Goal: Task Accomplishment & Management: Complete application form

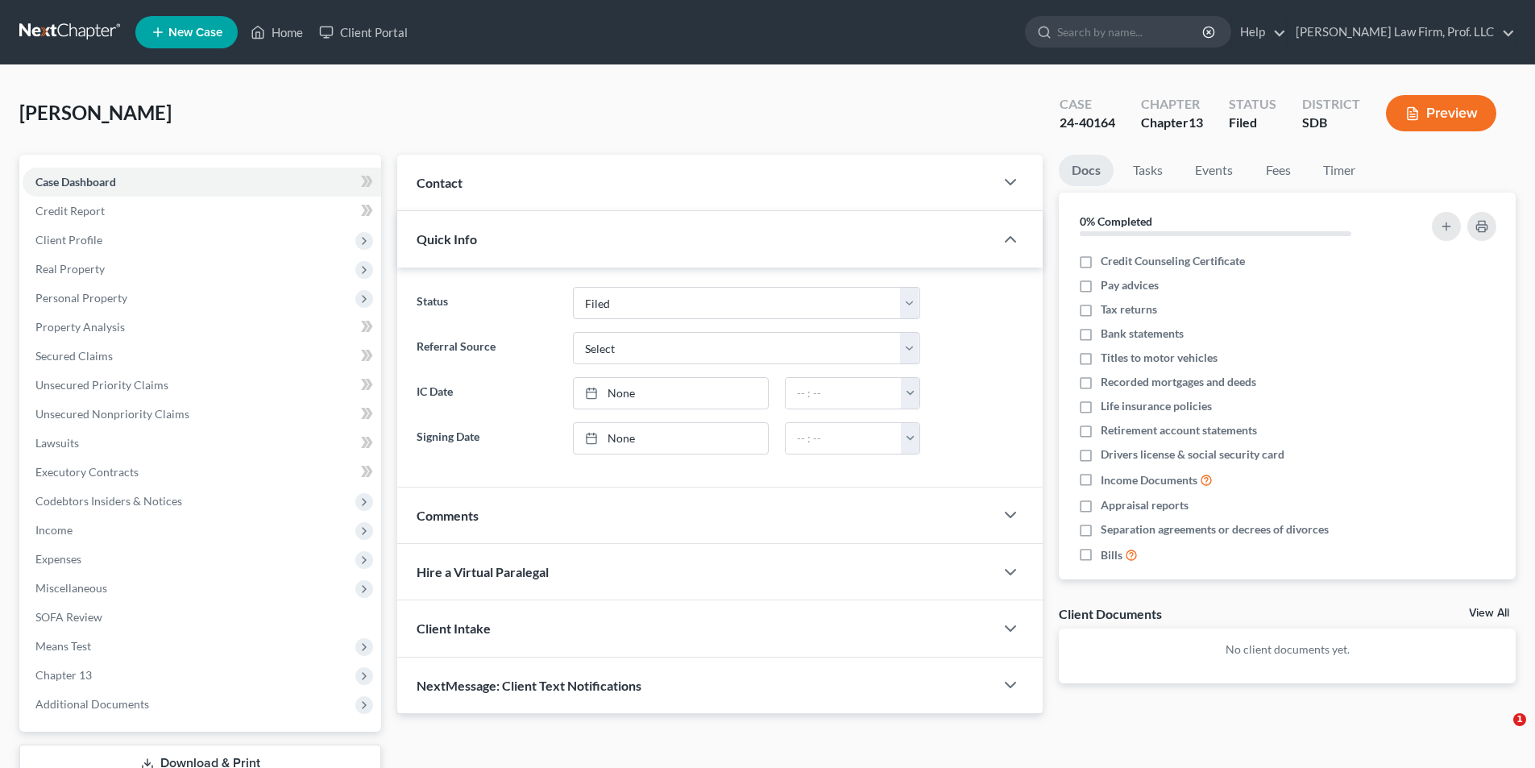
select select "6"
click at [104, 272] on span "Real Property" at bounding box center [202, 269] width 359 height 29
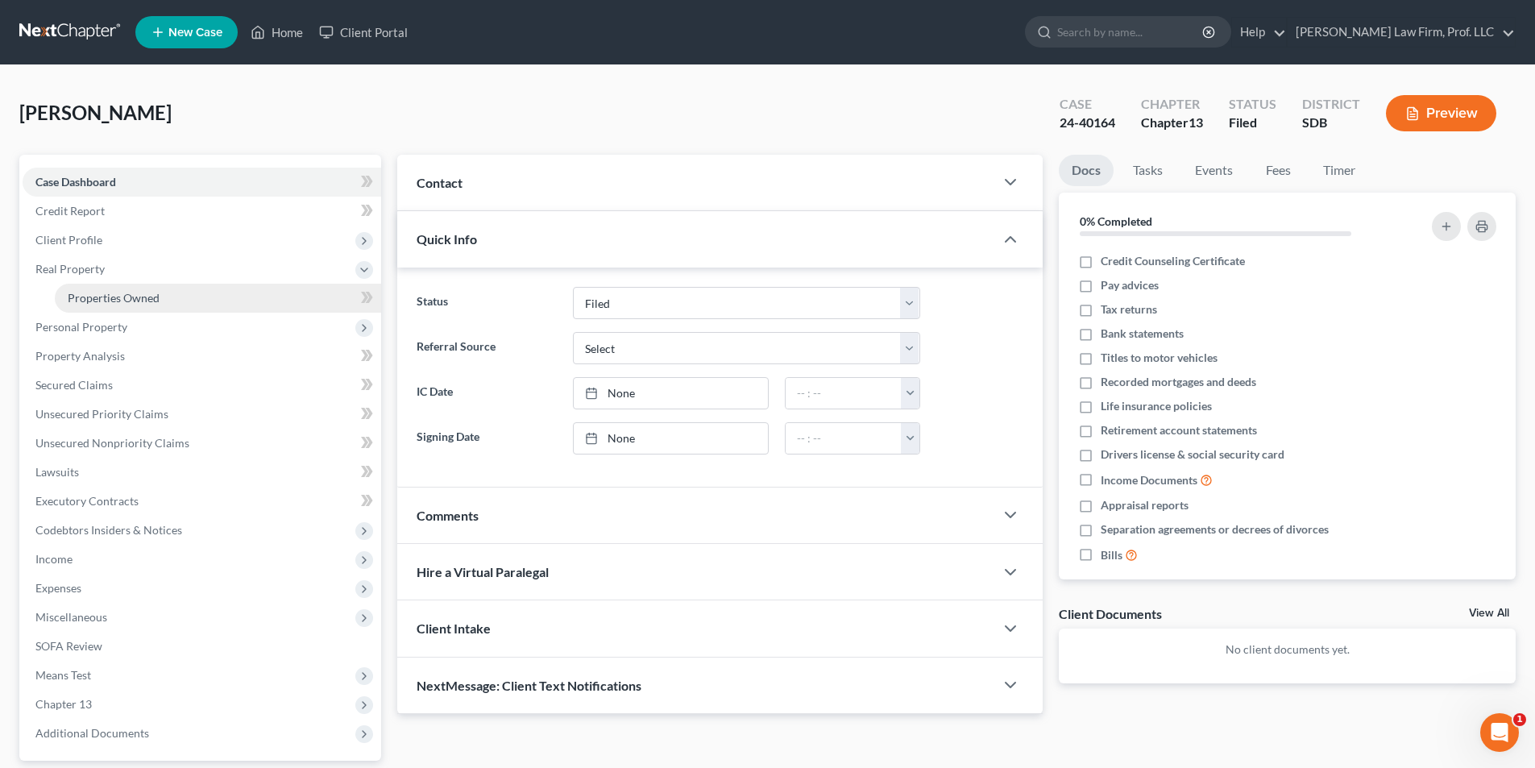
click at [150, 299] on span "Properties Owned" at bounding box center [114, 298] width 92 height 14
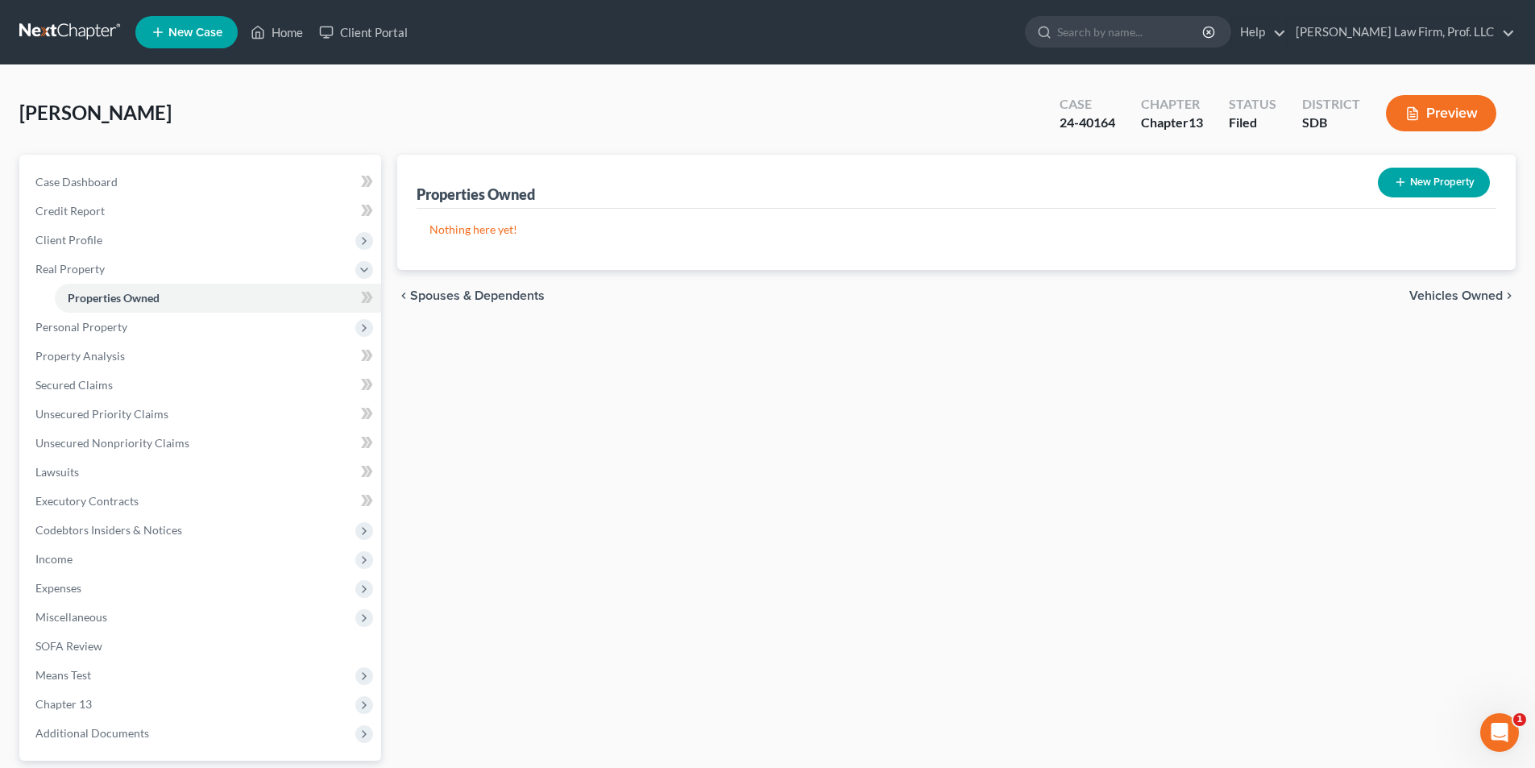
click at [1426, 180] on button "New Property" at bounding box center [1434, 183] width 112 height 30
select select "43"
select select "0"
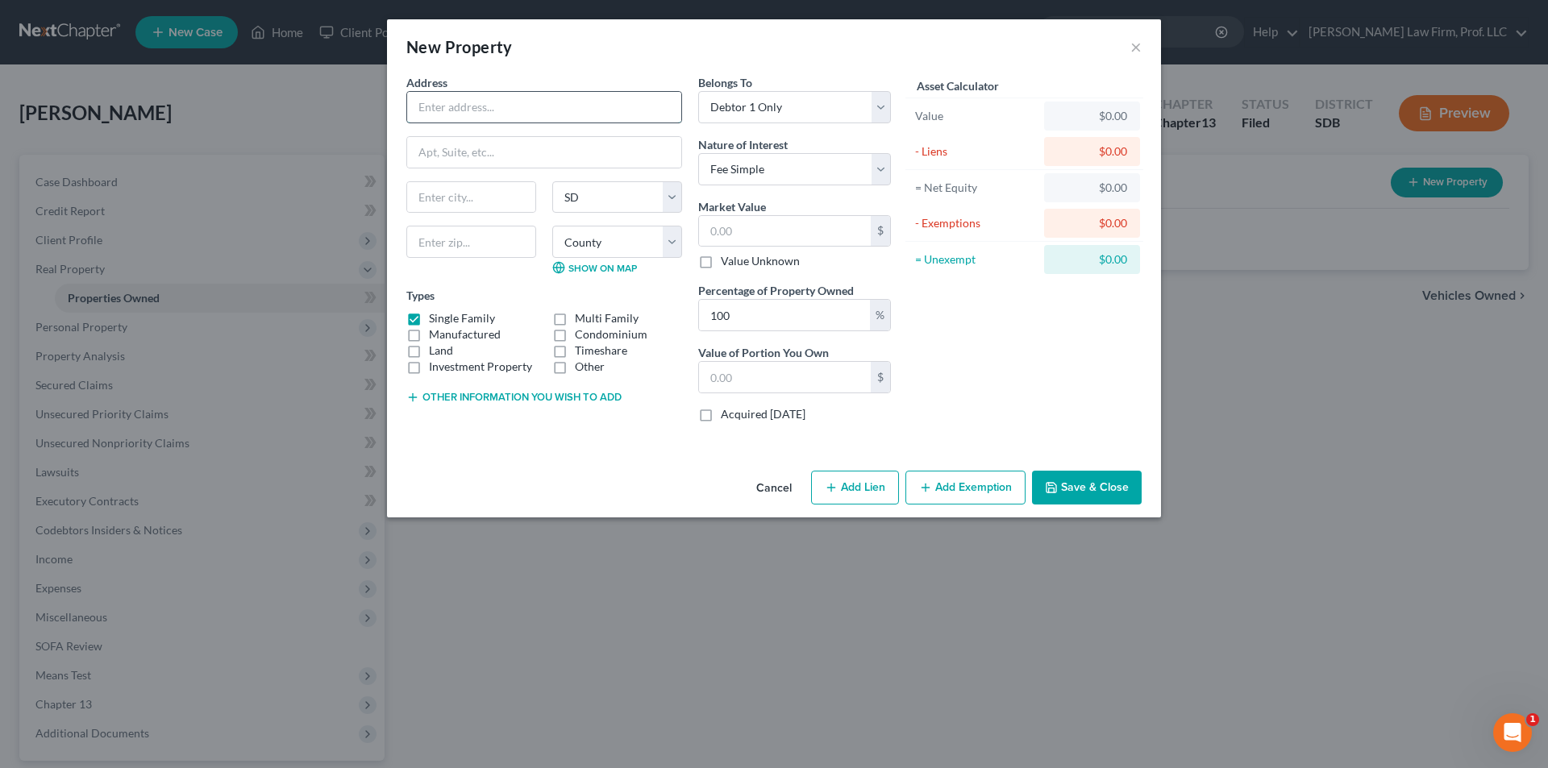
click at [485, 103] on input "text" at bounding box center [544, 107] width 274 height 31
type input "[STREET_ADDRESS]"
type input "[GEOGRAPHIC_DATA]"
type input "57107"
select select "48"
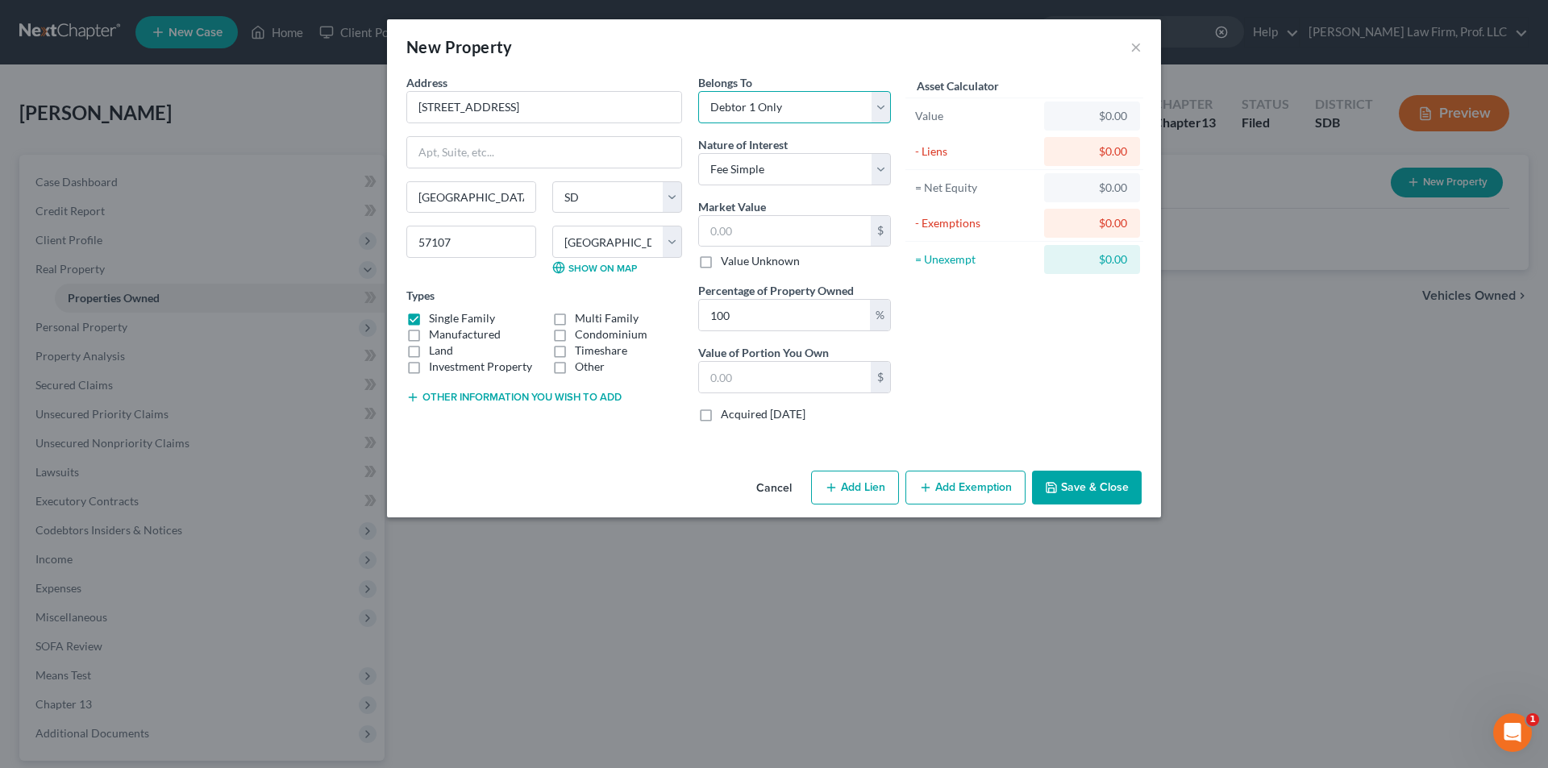
click at [739, 107] on select "Select Debtor 1 Only Debtor 2 Only Debtor 1 And Debtor 2 Only At Least One Of T…" at bounding box center [794, 107] width 193 height 32
select select "3"
click at [698, 91] on select "Select Debtor 1 Only Debtor 2 Only Debtor 1 And Debtor 2 Only At Least One Of T…" at bounding box center [794, 107] width 193 height 32
click at [776, 224] on input "text" at bounding box center [785, 231] width 172 height 31
click at [754, 370] on input "text" at bounding box center [785, 377] width 172 height 31
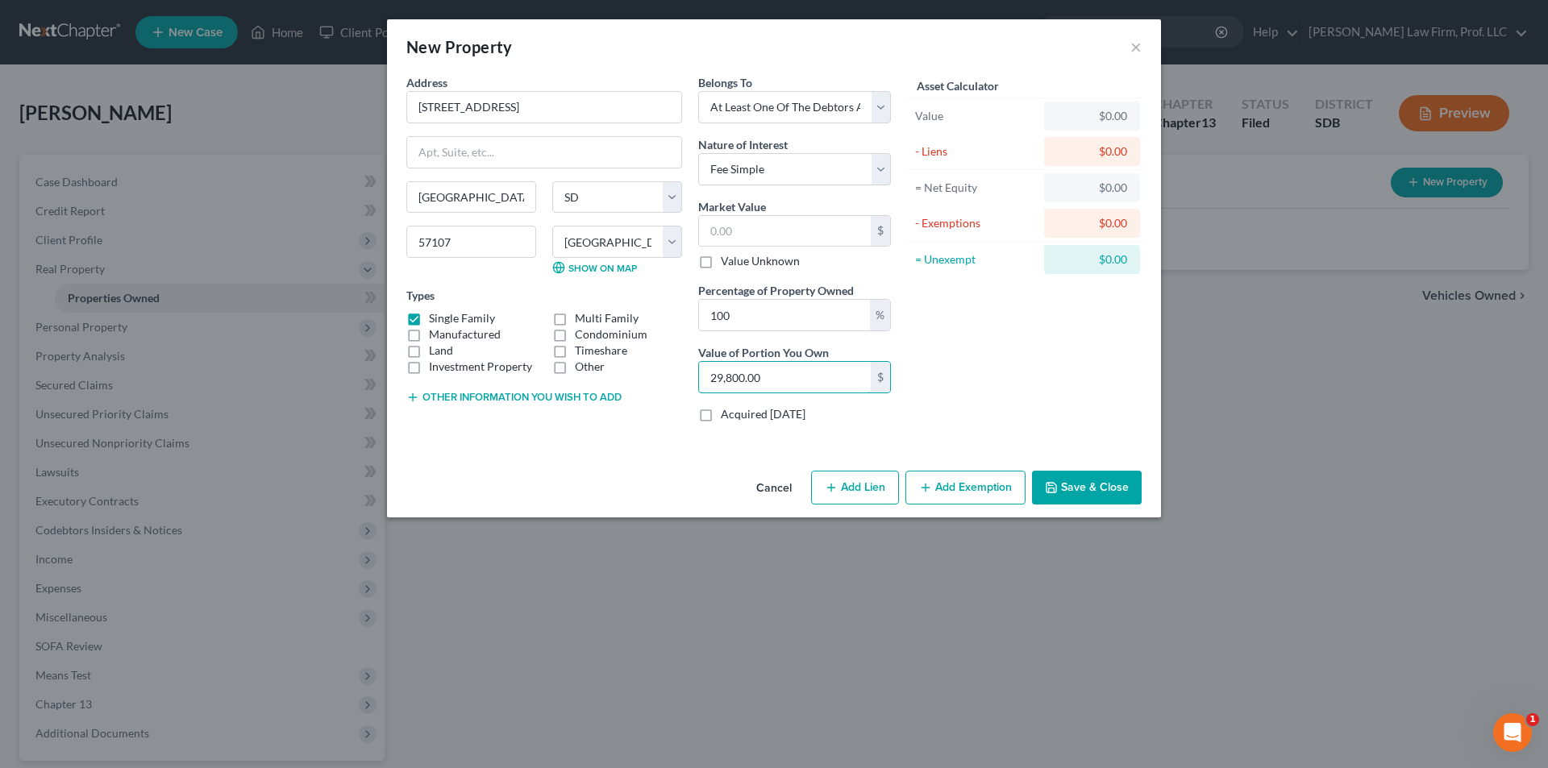
type input "29,800.00"
click at [551, 397] on button "Other information you wish to add" at bounding box center [513, 397] width 215 height 13
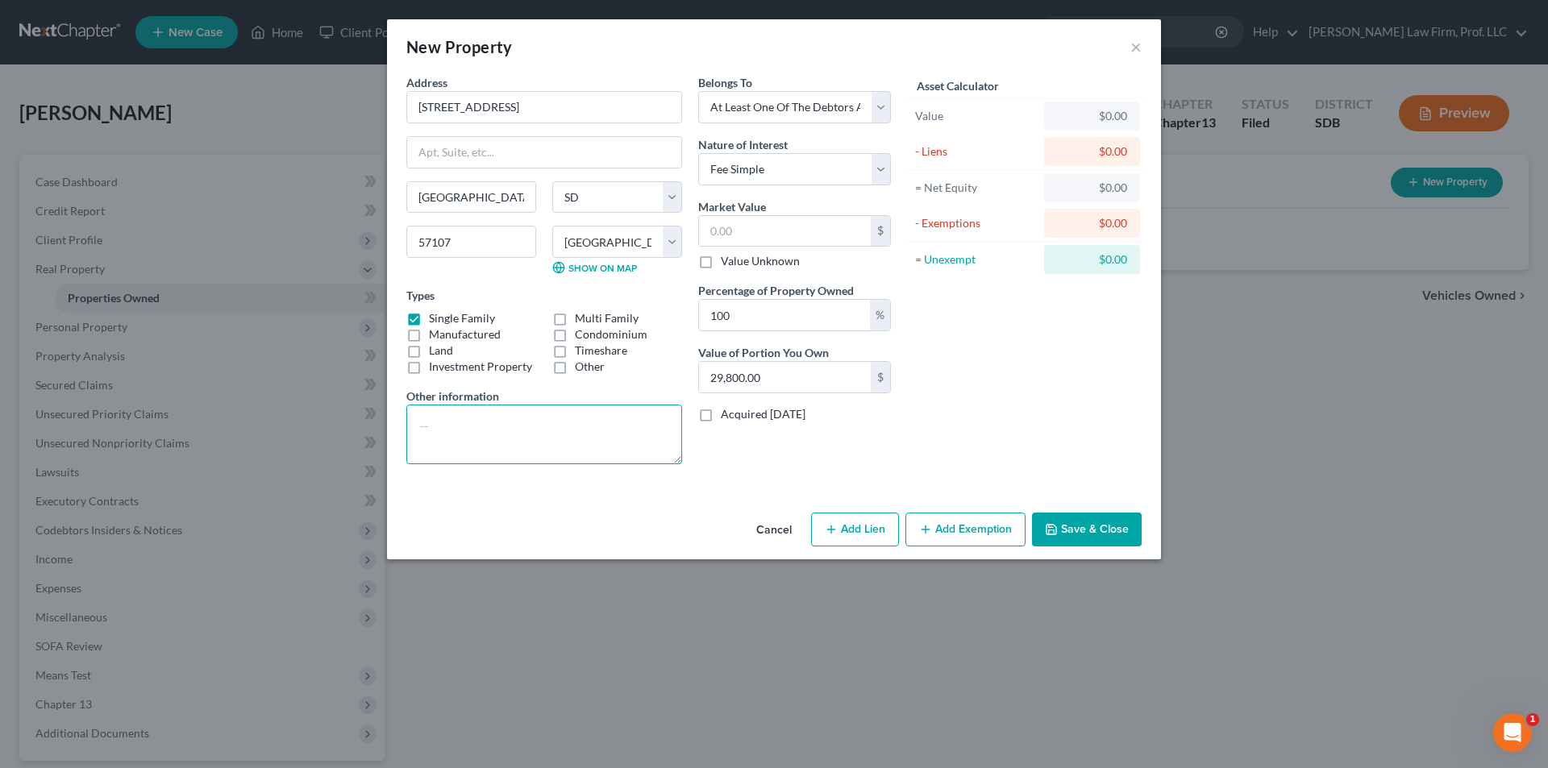
click at [501, 413] on textarea at bounding box center [544, 435] width 276 height 60
type textarea "[PERSON_NAME]'s homestead jointly owned with non-filing Spouse, [PERSON_NAME]'s…"
click at [979, 538] on button "Add Exemption" at bounding box center [965, 530] width 120 height 34
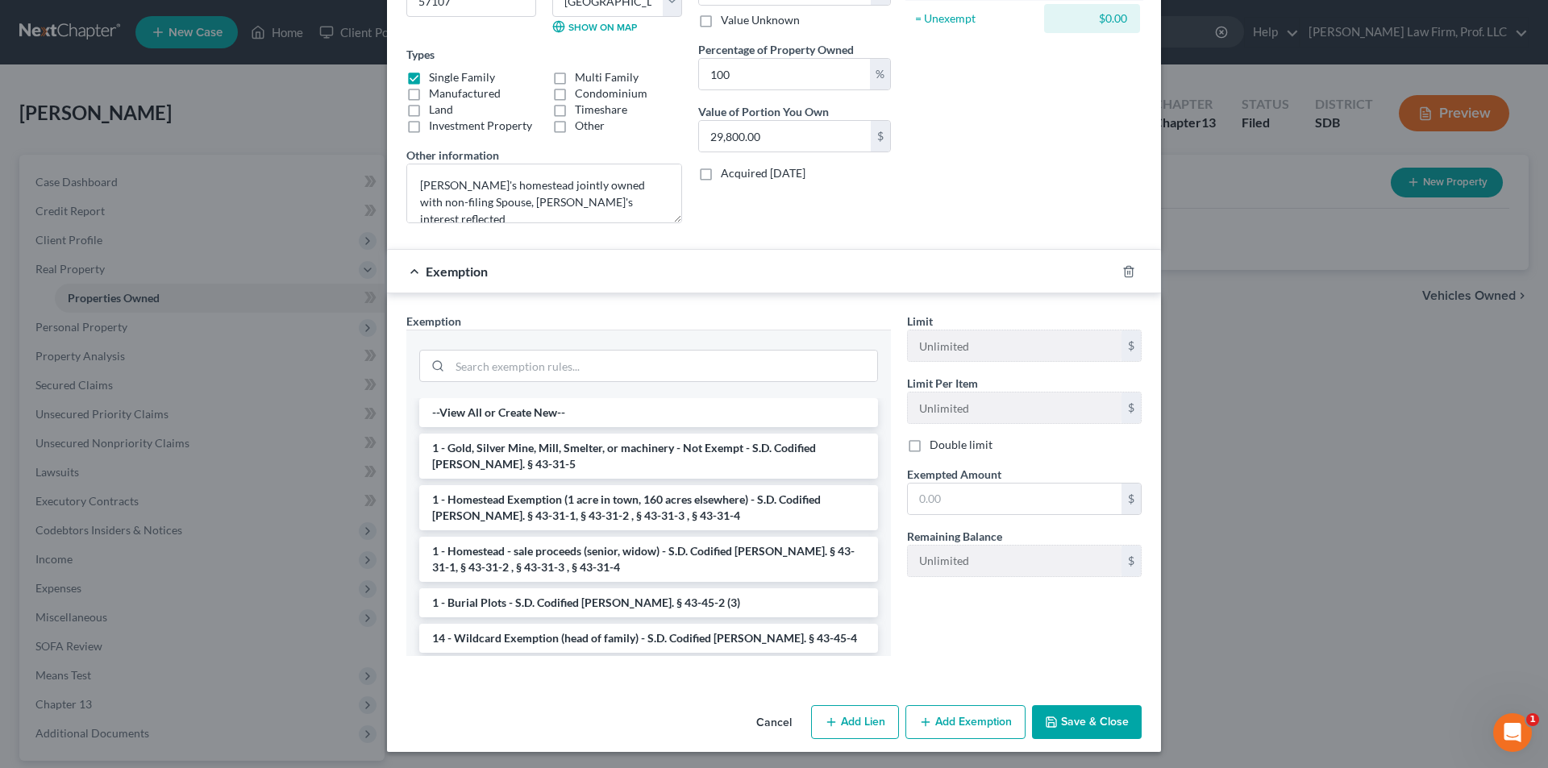
scroll to position [242, 0]
click at [526, 499] on li "1 - Homestead Exemption (1 acre in town, 160 acres elsewhere) - S.D. Codified […" at bounding box center [648, 506] width 459 height 45
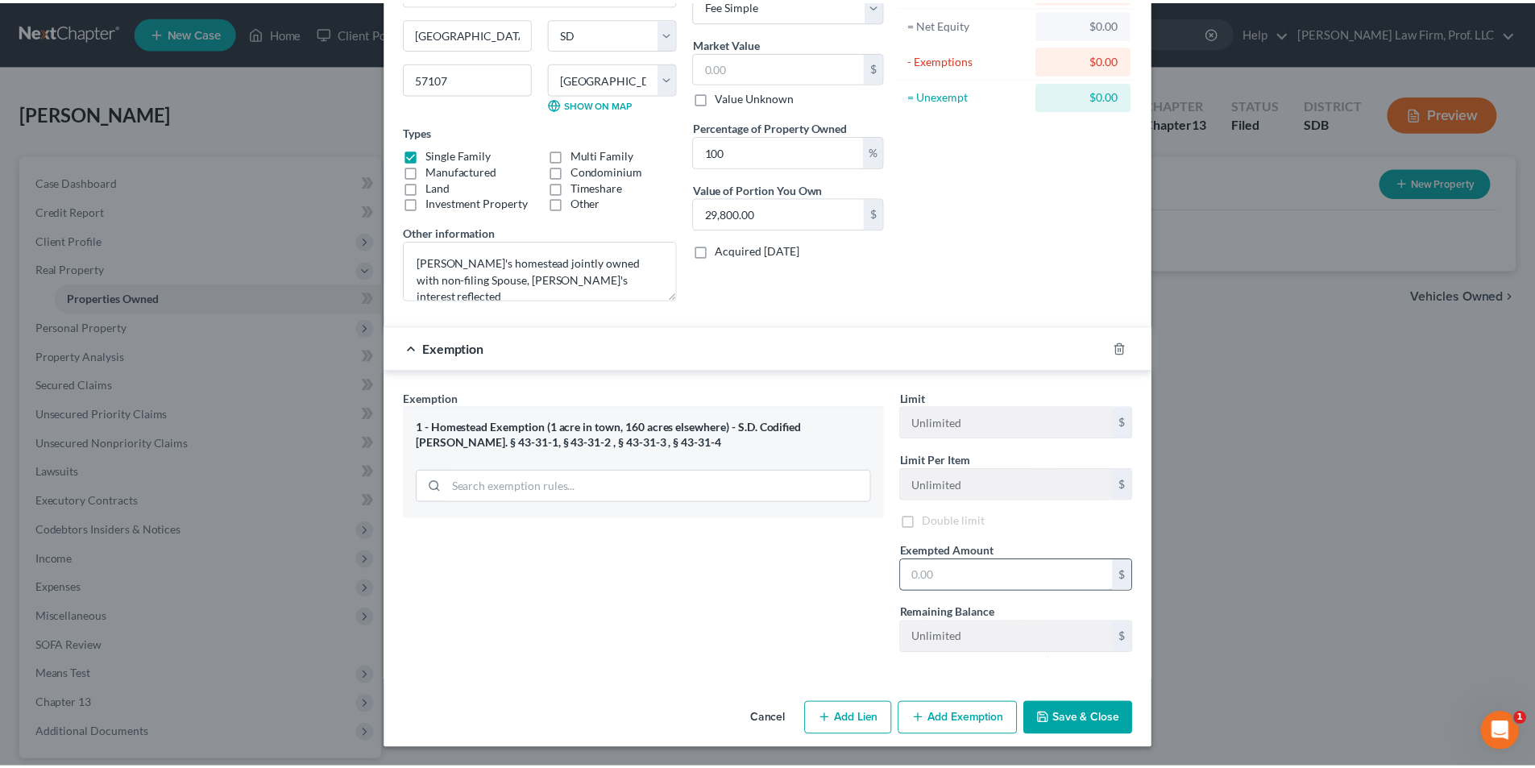
scroll to position [167, 0]
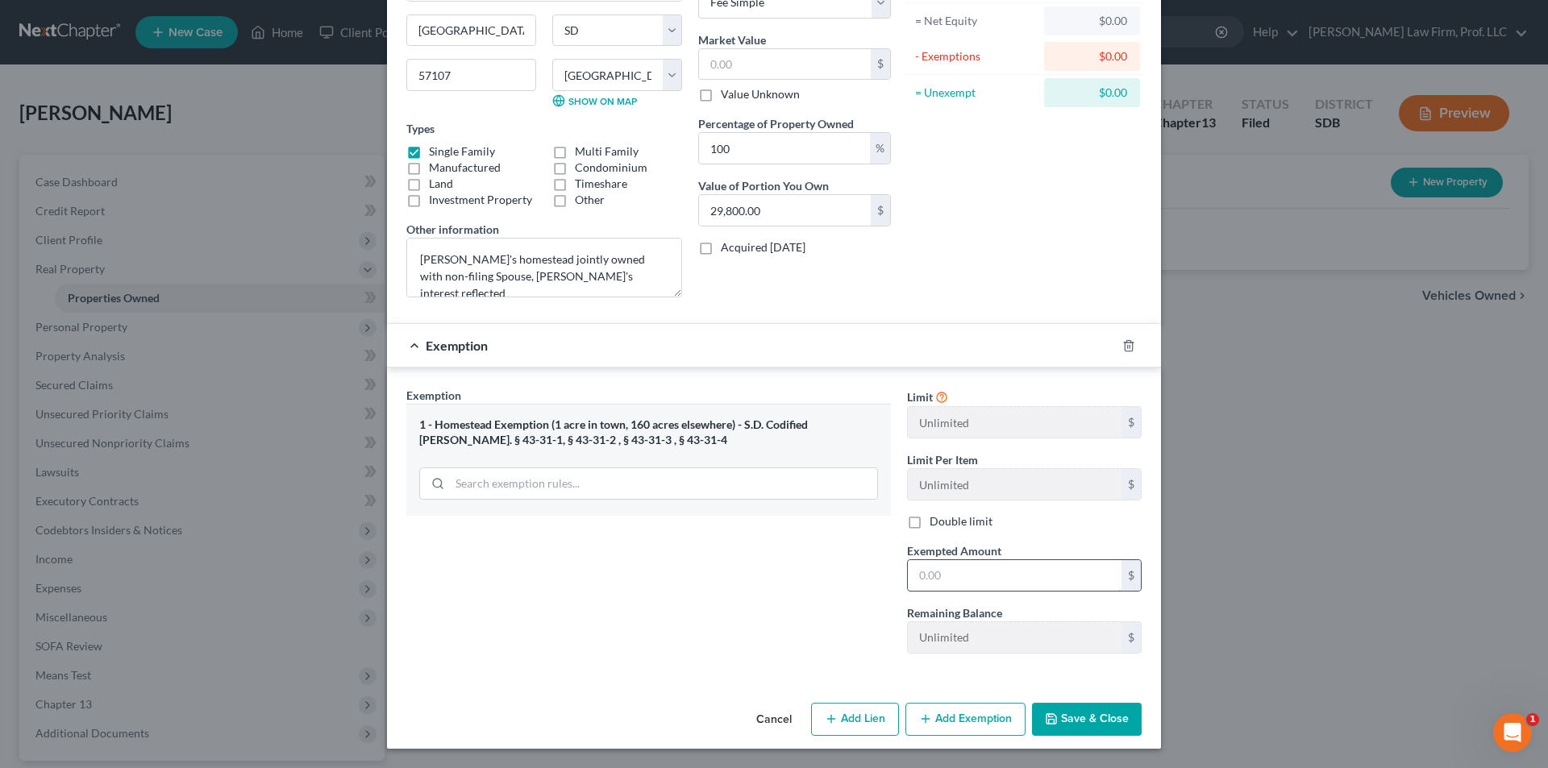
click at [1001, 580] on input "text" at bounding box center [1015, 575] width 214 height 31
type input "60,000.00"
click at [1049, 724] on icon "button" at bounding box center [1051, 719] width 10 height 10
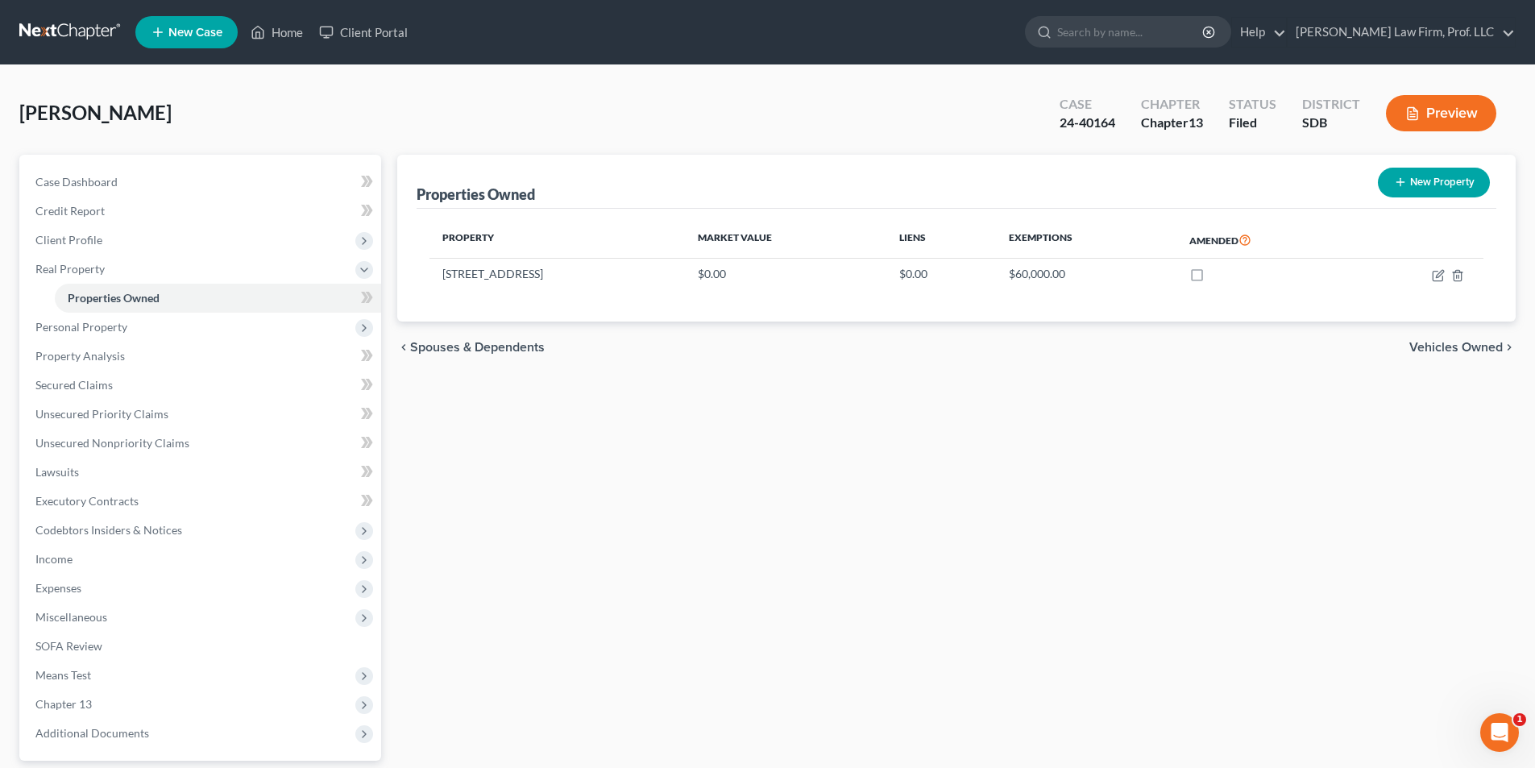
click at [1448, 117] on button "Preview" at bounding box center [1441, 113] width 110 height 36
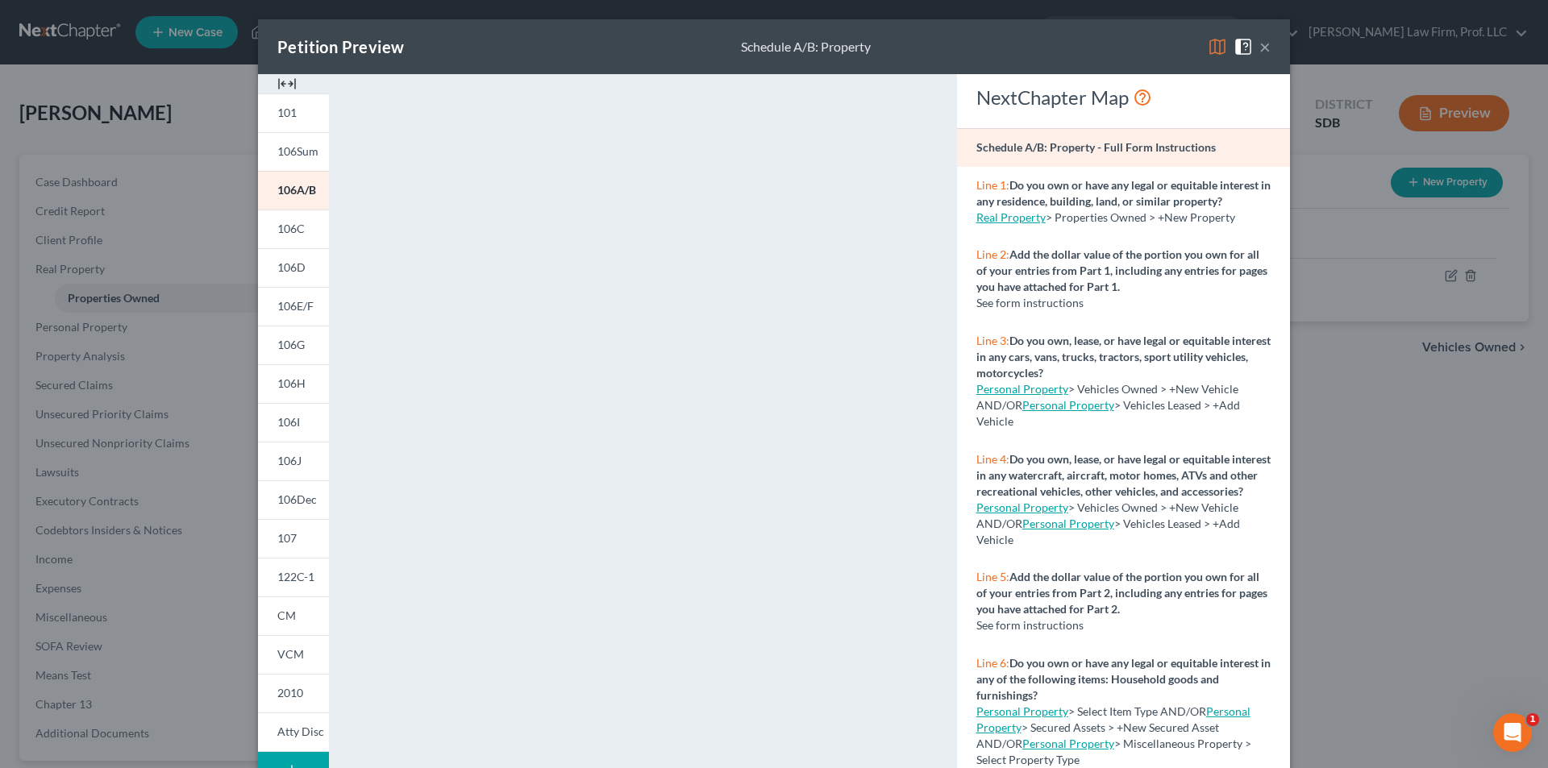
click at [1259, 52] on button "×" at bounding box center [1264, 46] width 11 height 19
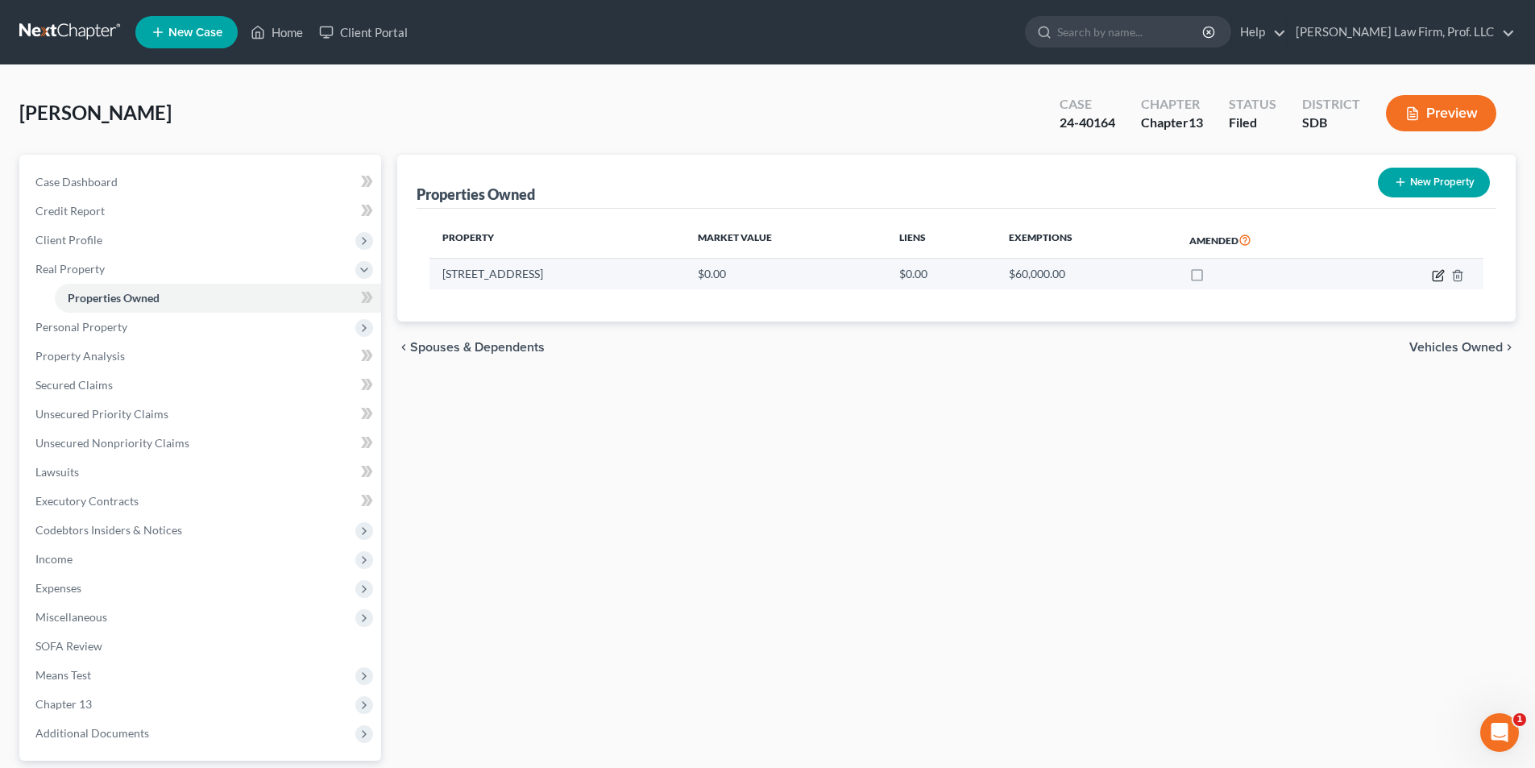
click at [1436, 273] on icon "button" at bounding box center [1438, 275] width 13 height 13
select select "43"
select select "48"
select select "3"
select select "0"
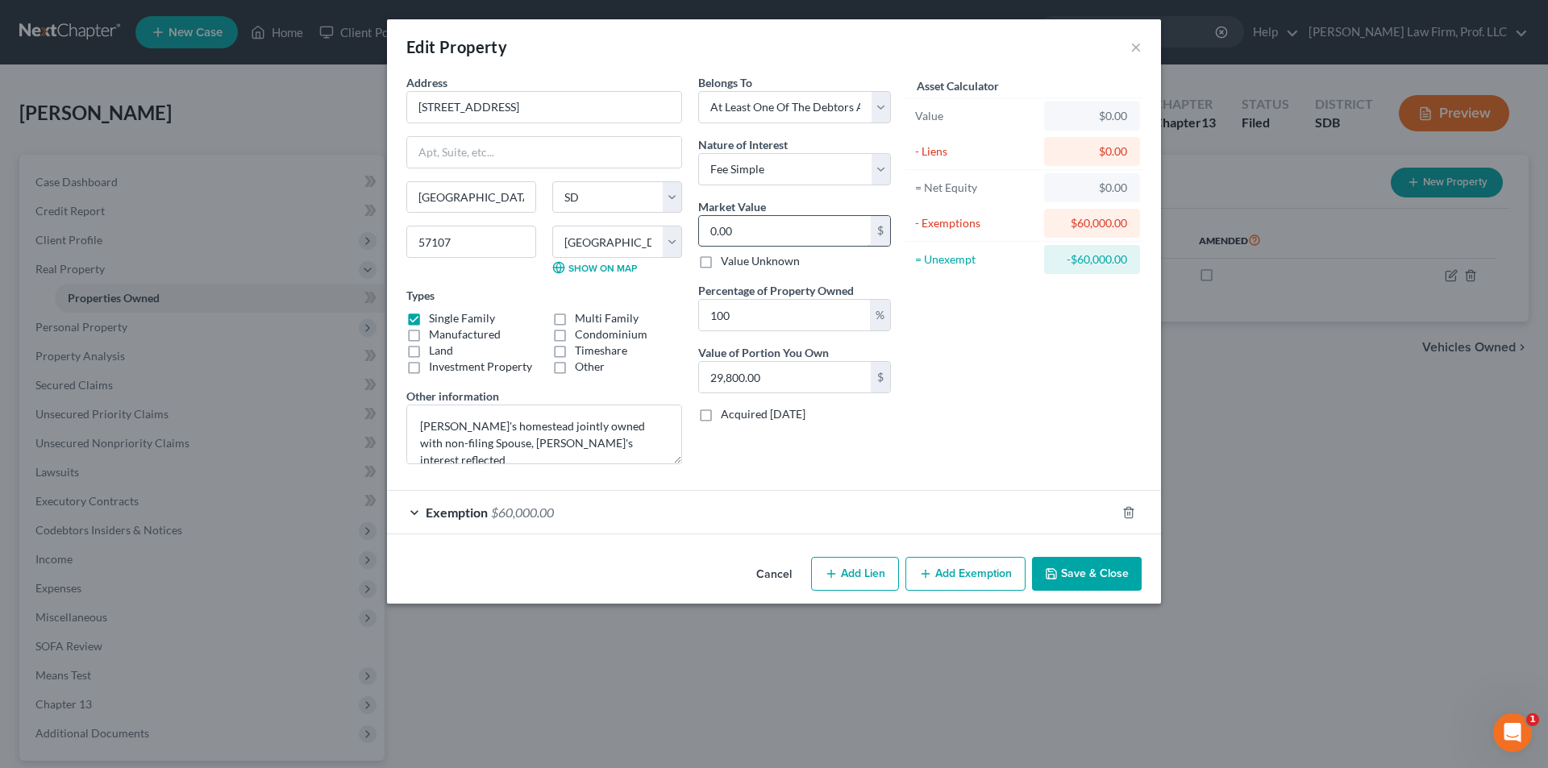
type input "2"
type input "2.00"
type input "29"
type input "29.00"
type input "298"
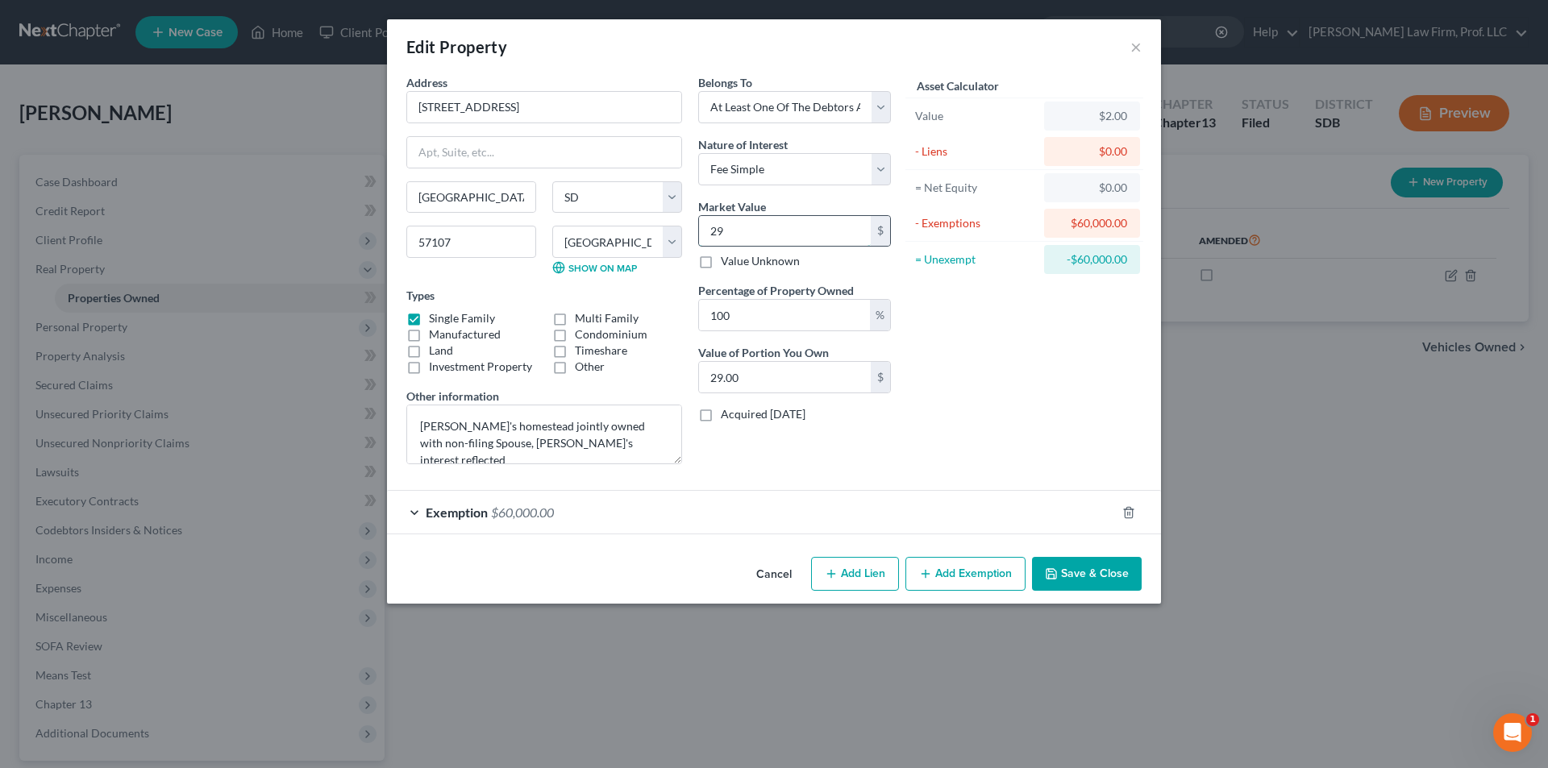
type input "298.00"
type input "2980"
type input "2,980.00"
type input "2,9800"
type input "29,800.00"
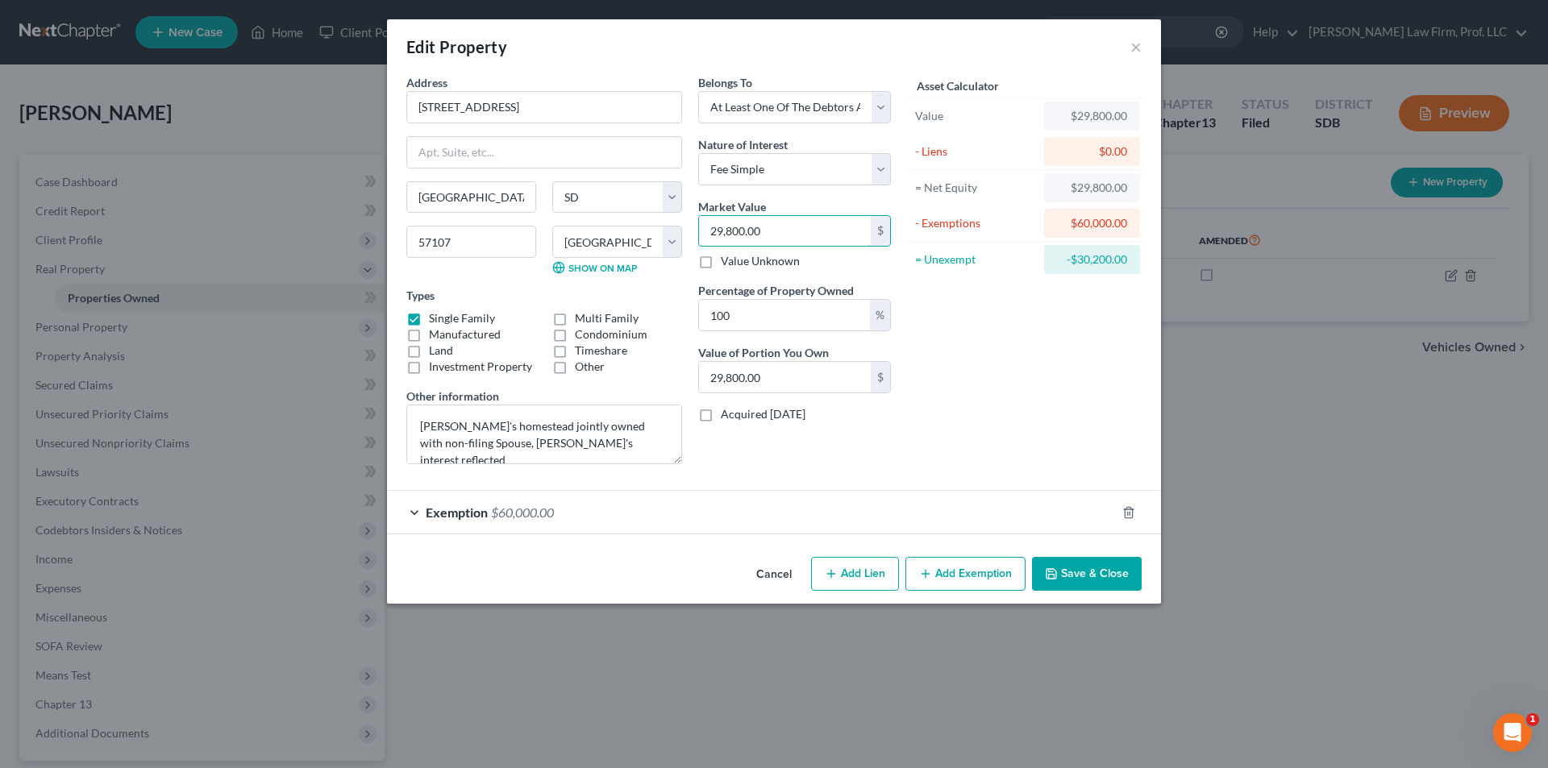
type input "29,800.00"
click at [1088, 578] on button "Save & Close" at bounding box center [1087, 574] width 110 height 34
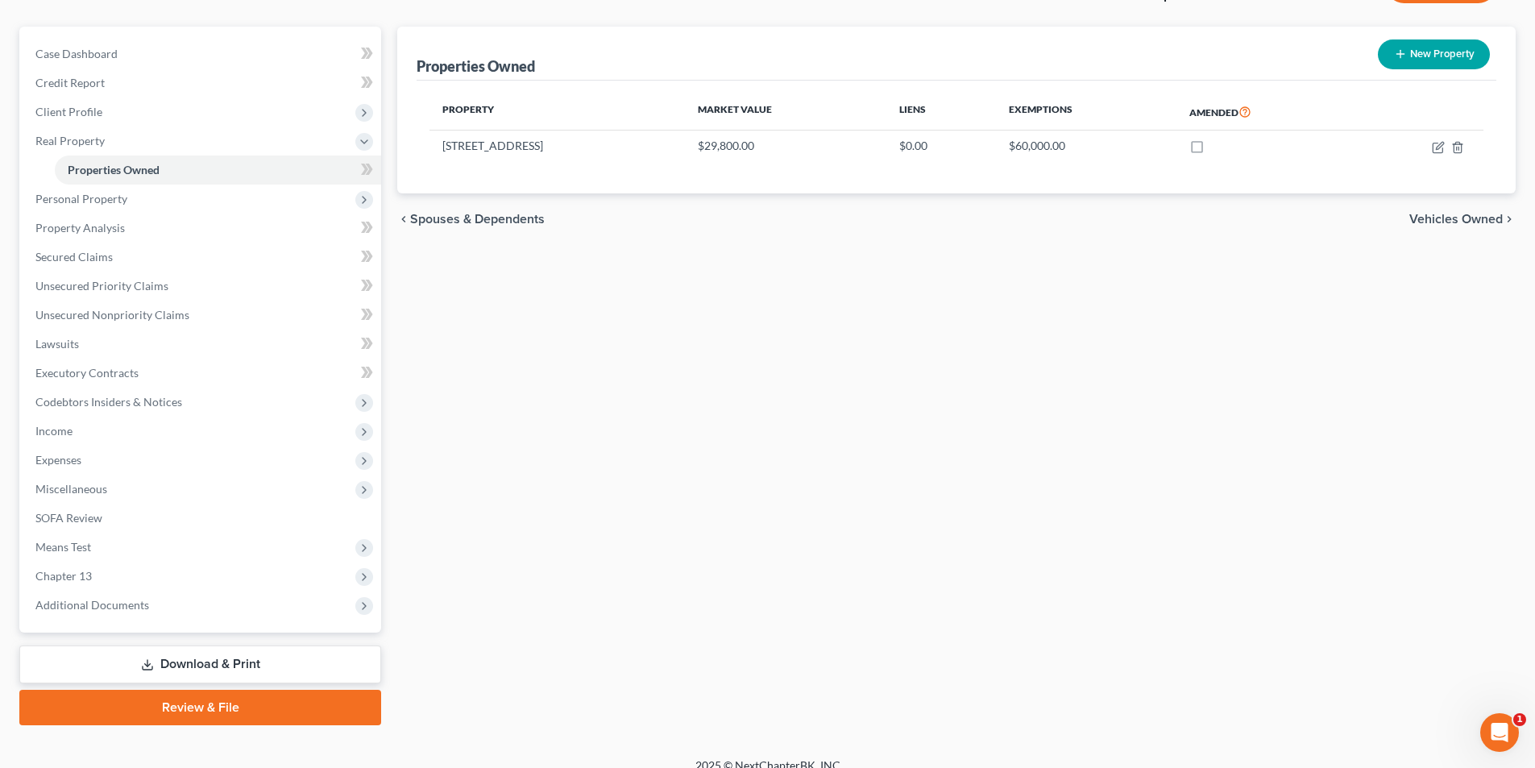
scroll to position [147, 0]
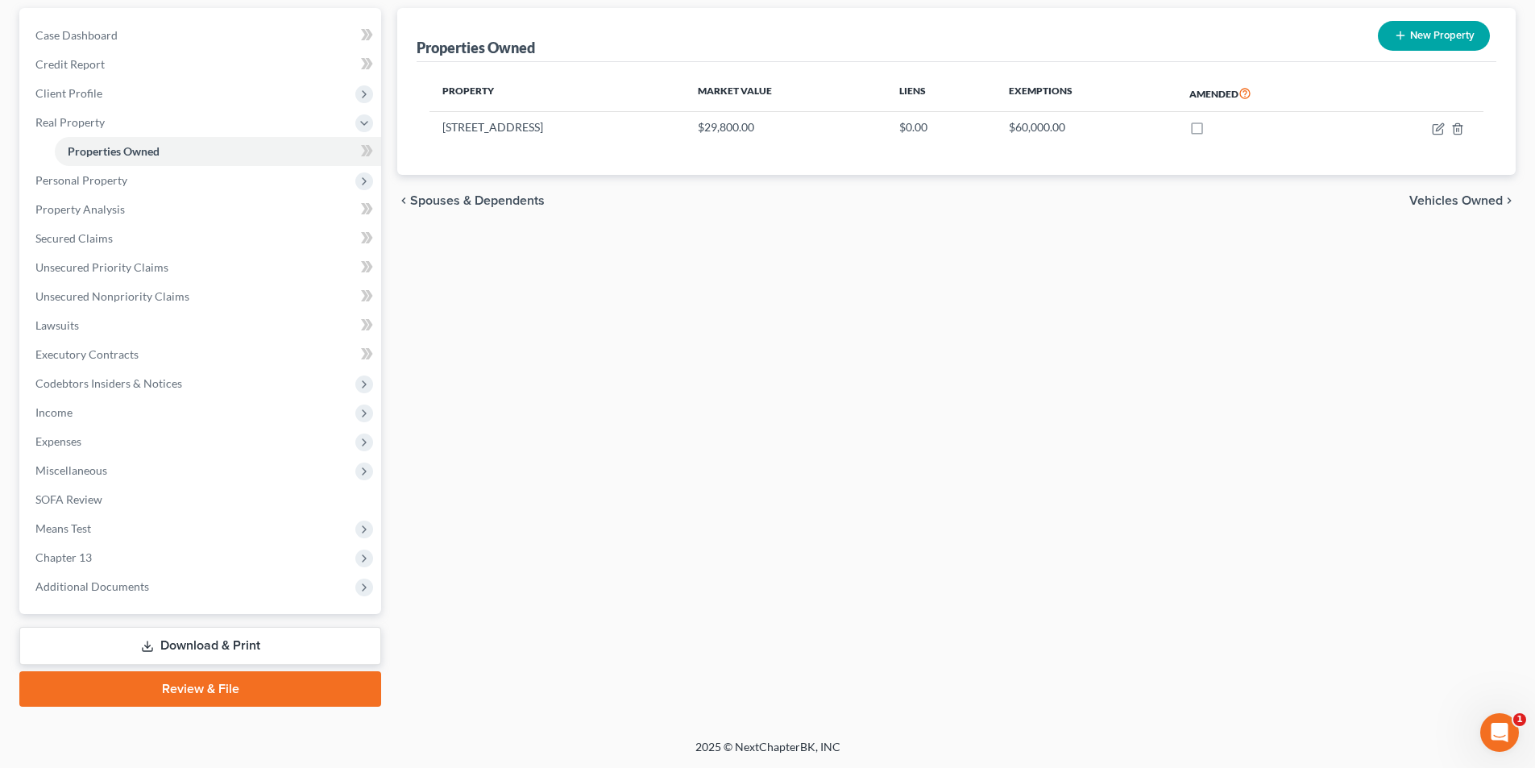
click at [173, 639] on link "Download & Print" at bounding box center [200, 646] width 362 height 38
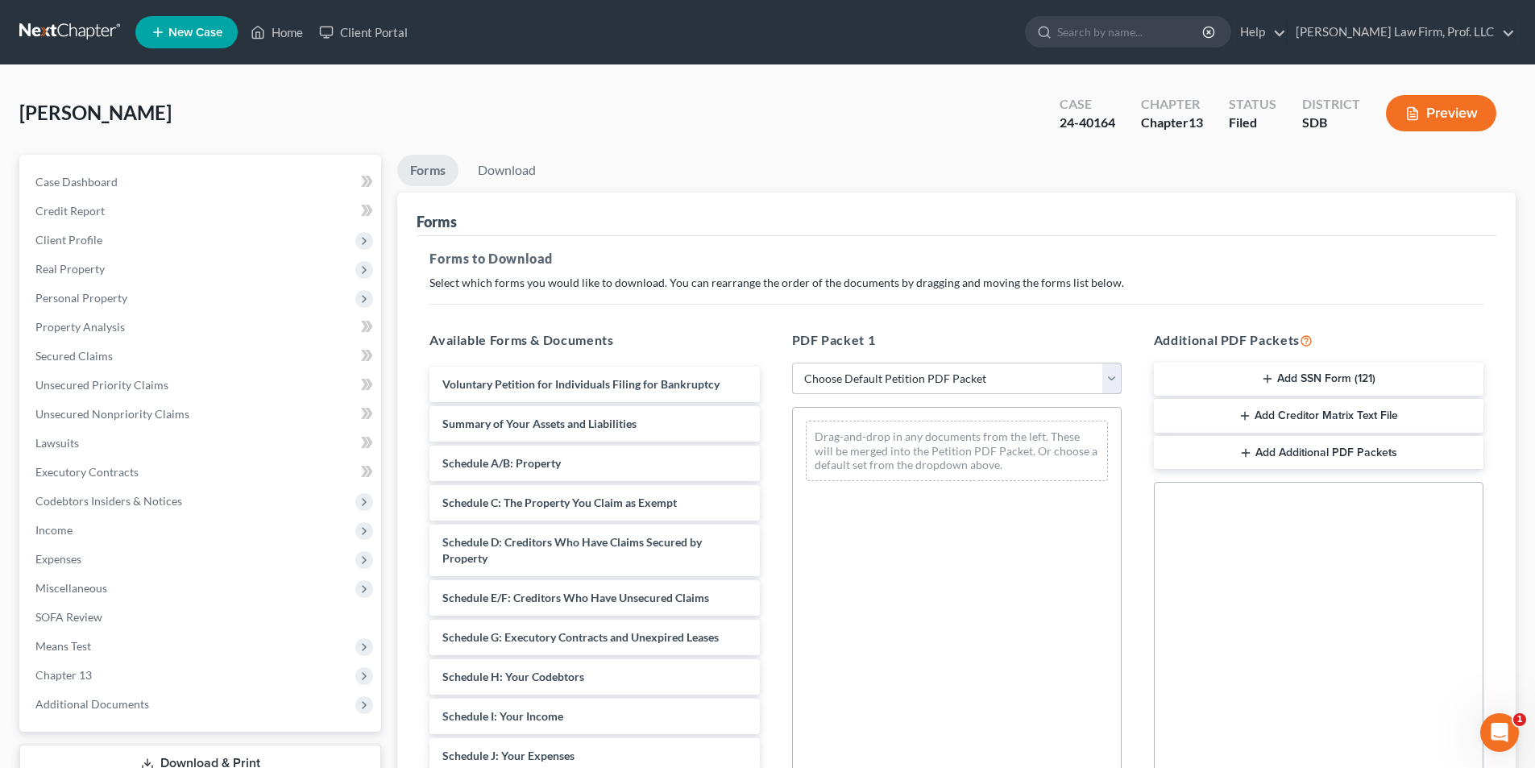
click at [840, 380] on select "Choose Default Petition PDF Packet Complete Bankruptcy Petition (all forms and …" at bounding box center [957, 379] width 330 height 32
select select "2"
click at [792, 363] on select "Choose Default Petition PDF Packet Complete Bankruptcy Petition (all forms and …" at bounding box center [957, 379] width 330 height 32
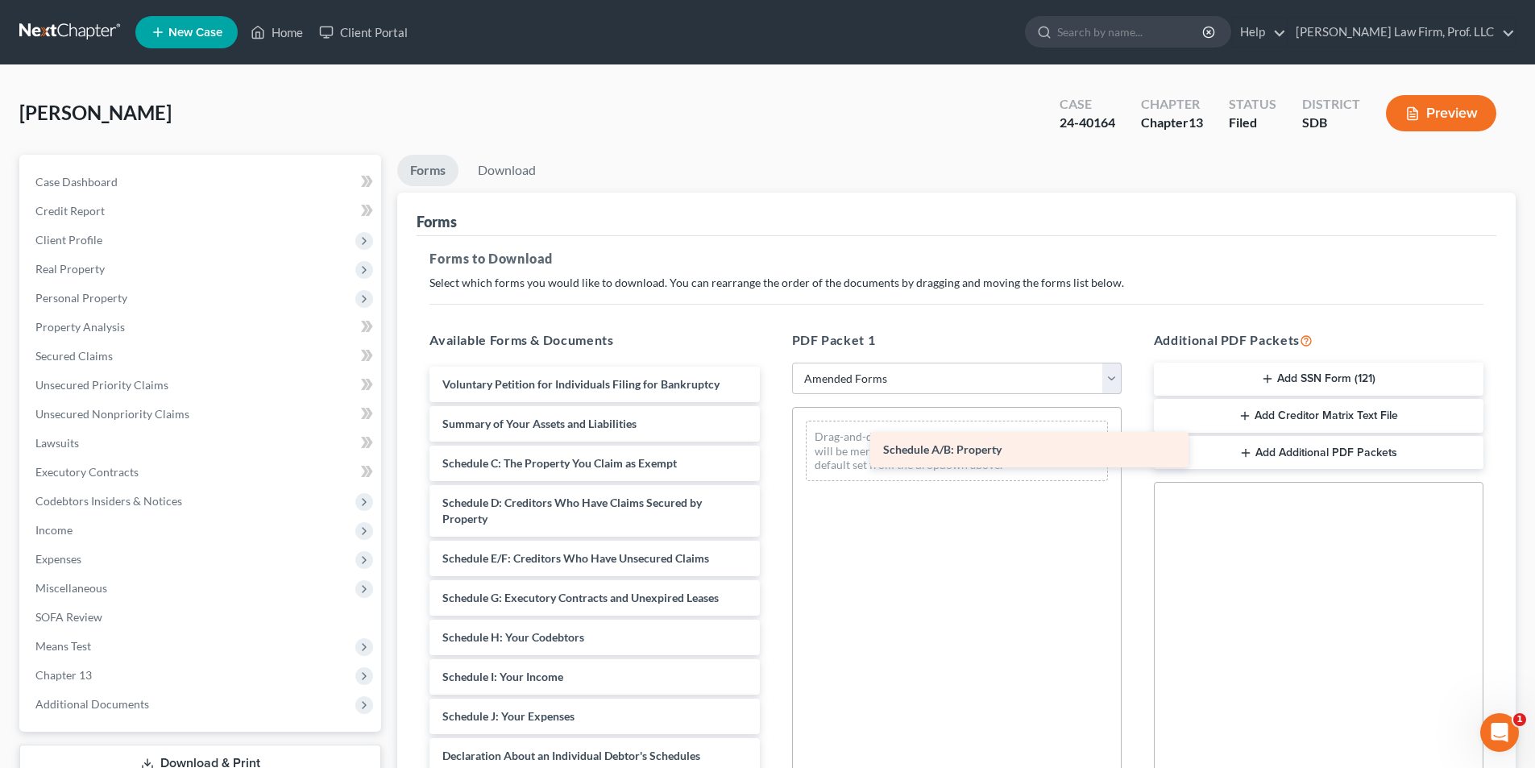
drag, startPoint x: 499, startPoint y: 462, endPoint x: 937, endPoint y: 448, distance: 437.9
click at [772, 448] on div "Schedule A/B: Property Voluntary Petition for Individuals Filing for Bankruptcy…" at bounding box center [594, 705] width 355 height 676
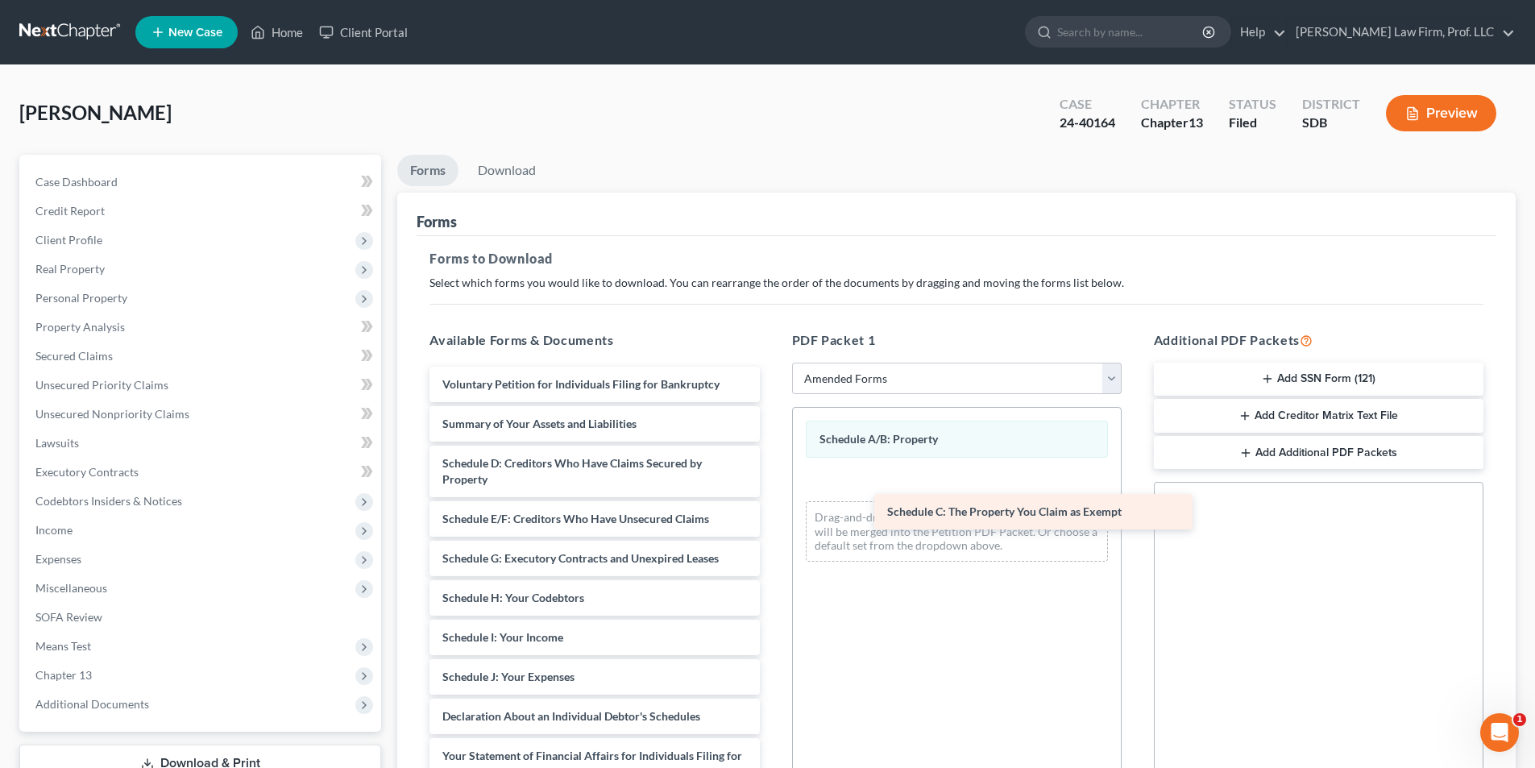
drag, startPoint x: 501, startPoint y: 465, endPoint x: 928, endPoint y: 491, distance: 427.2
click at [772, 492] on div "Schedule C: The Property You Claim as Exempt Voluntary Petition for Individuals…" at bounding box center [594, 685] width 355 height 637
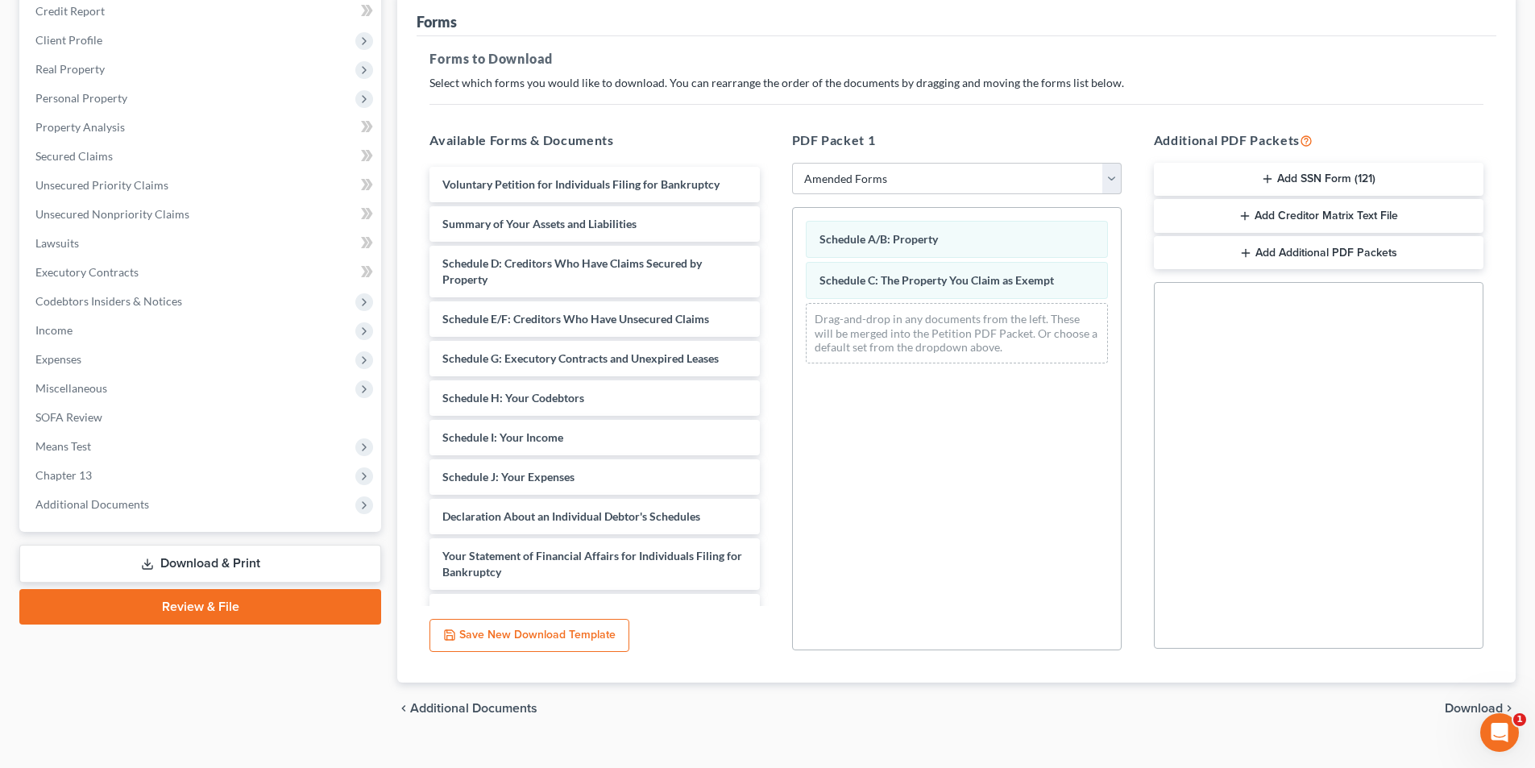
scroll to position [227, 0]
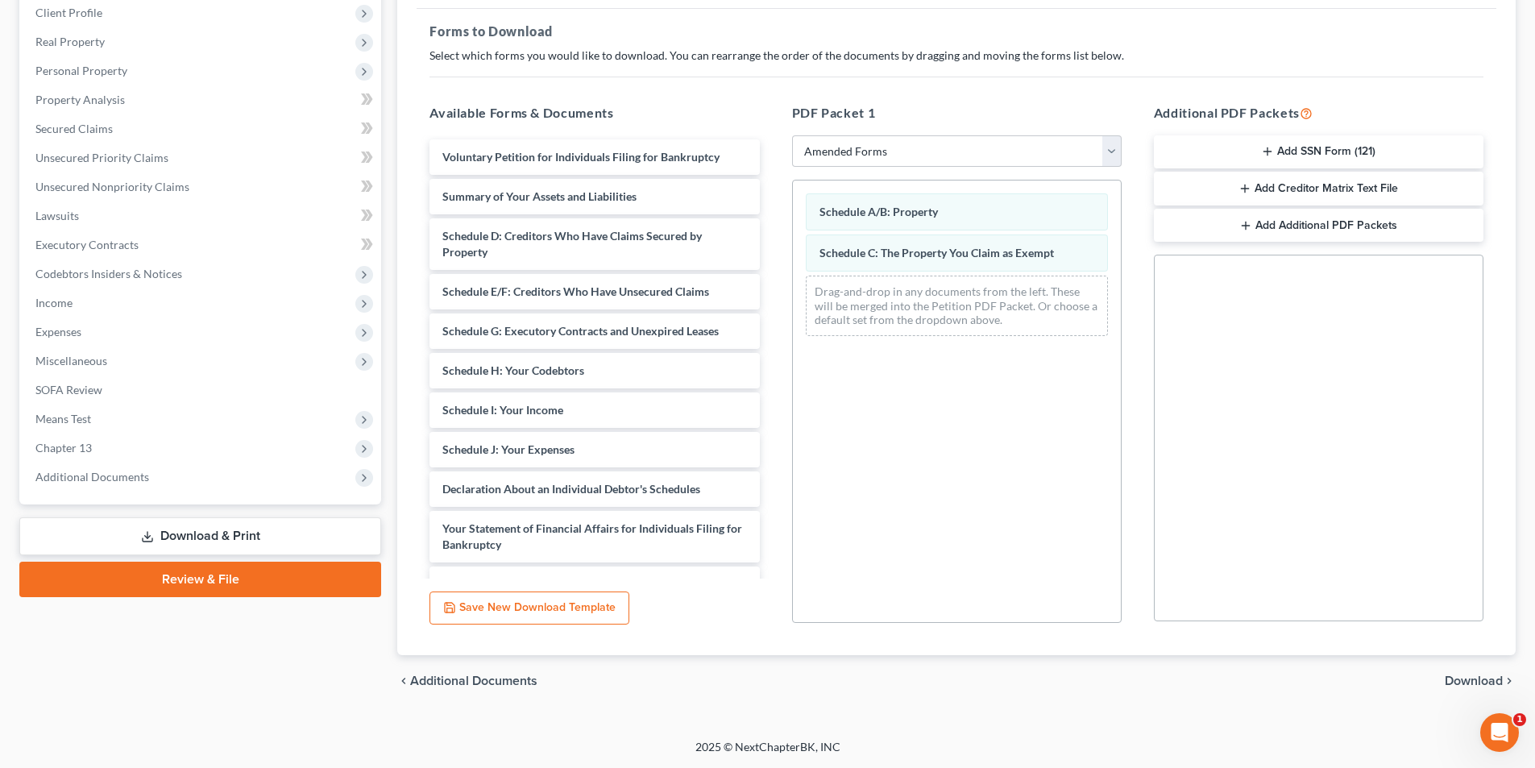
click at [1459, 676] on span "Download" at bounding box center [1474, 681] width 58 height 13
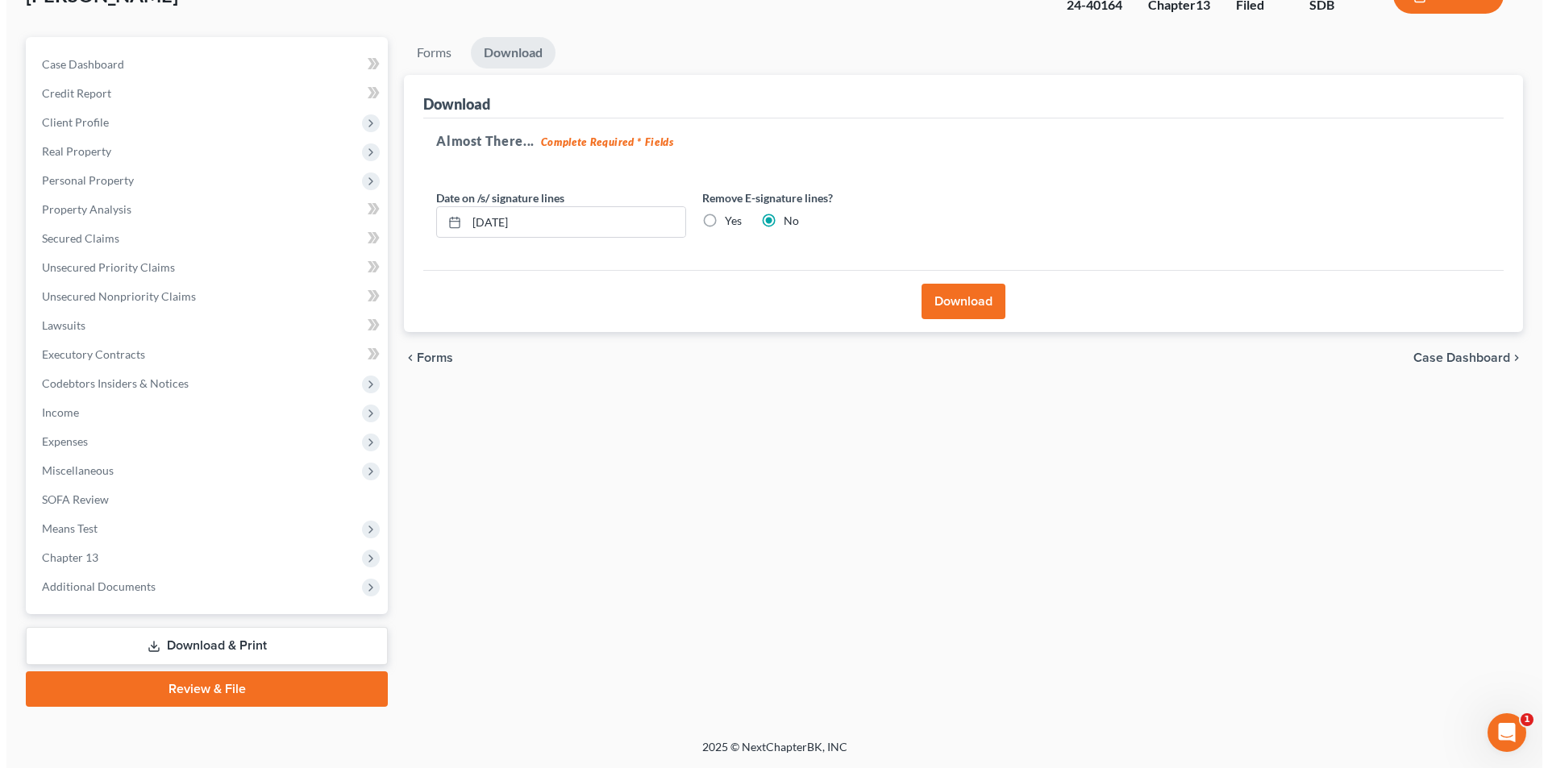
scroll to position [118, 0]
click at [601, 210] on input "[DATE]" at bounding box center [569, 222] width 218 height 31
type input "0"
click at [937, 305] on button "Download" at bounding box center [957, 301] width 84 height 35
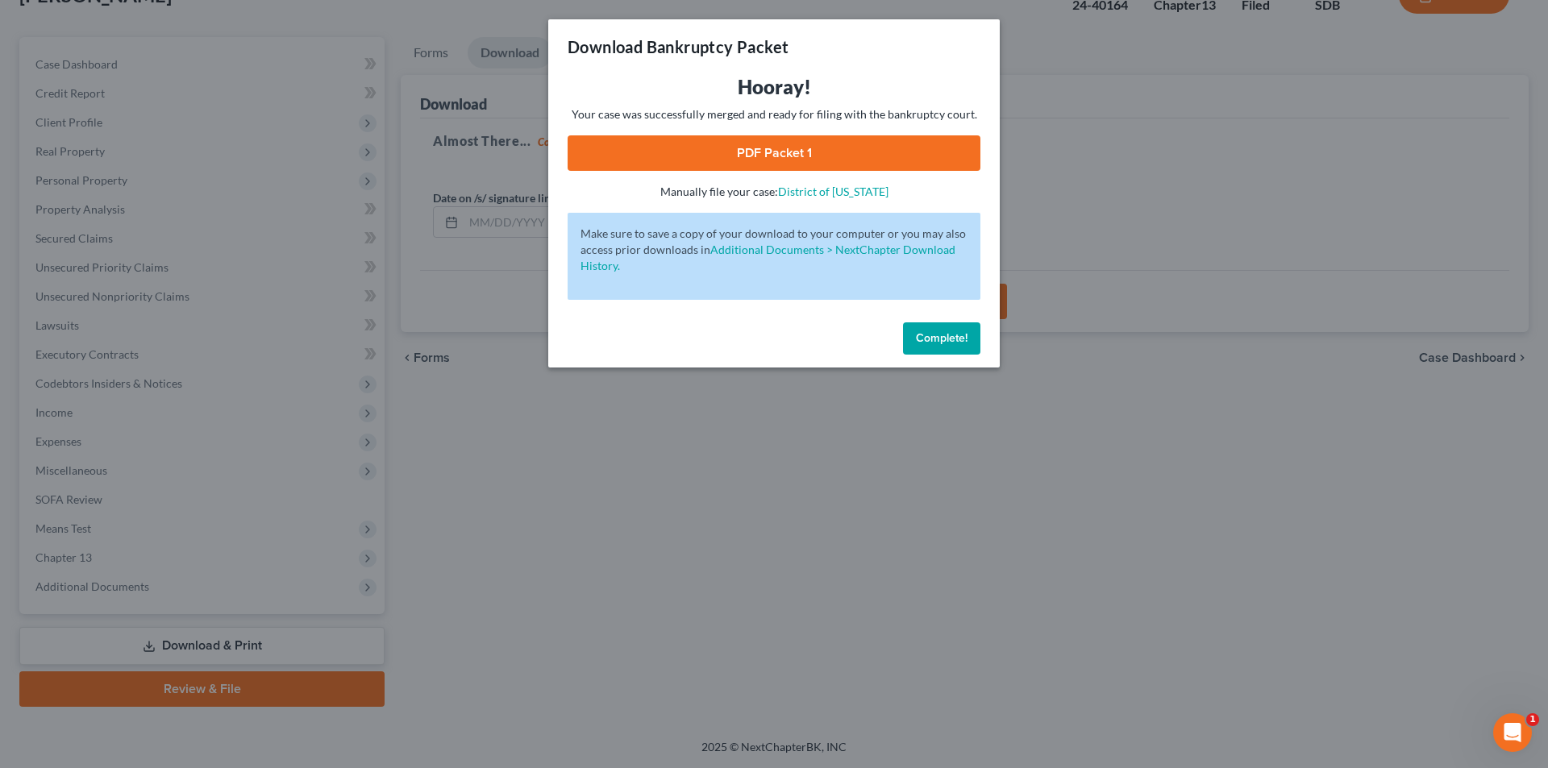
click at [728, 159] on link "PDF Packet 1" at bounding box center [773, 152] width 413 height 35
